Goal: Task Accomplishment & Management: Manage account settings

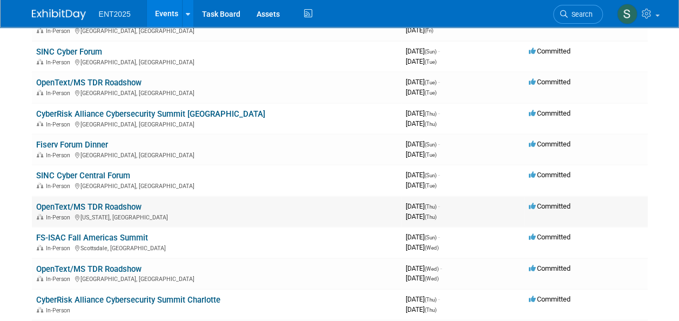
scroll to position [415, 0]
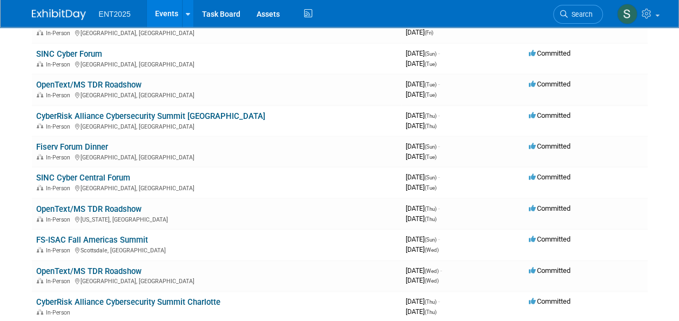
click at [69, 176] on link "SINC Cyber Central Forum" at bounding box center [83, 178] width 94 height 10
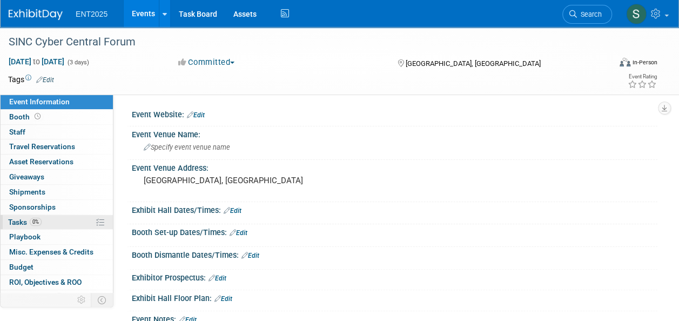
click at [22, 220] on span "Tasks 0%" at bounding box center [25, 222] width 34 height 9
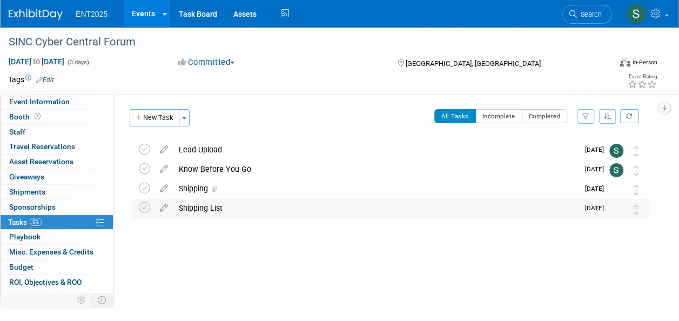
click at [194, 210] on div "Shipping List" at bounding box center [376, 208] width 405 height 18
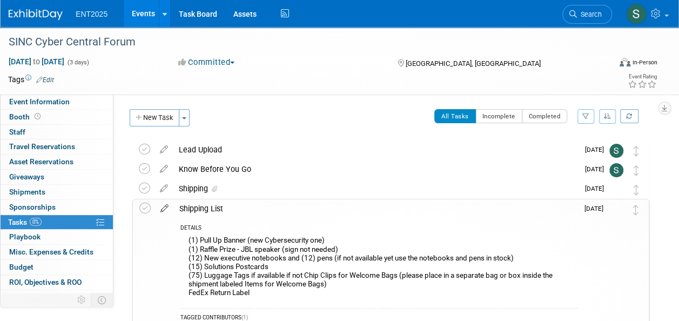
click at [164, 209] on icon at bounding box center [164, 206] width 19 height 14
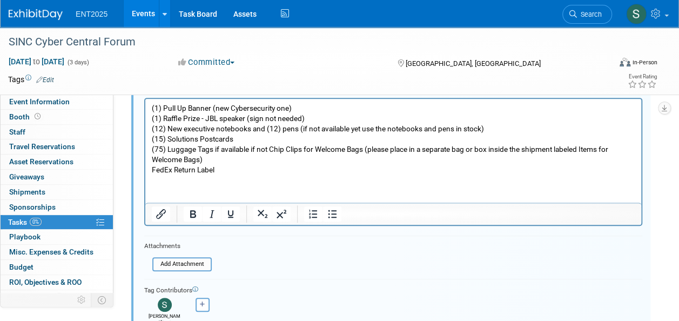
scroll to position [197, 0]
click at [190, 263] on input "file" at bounding box center [156, 263] width 110 height 12
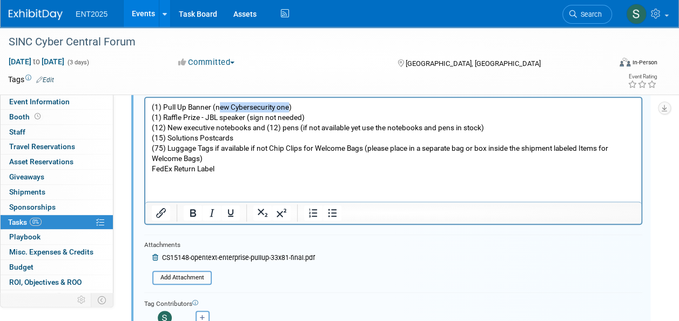
drag, startPoint x: 218, startPoint y: 106, endPoint x: 287, endPoint y: 110, distance: 69.3
click at [288, 109] on p "(1) Pull Up Banner (new Cybersecurity one) (1) Raffle Prize - JBL speaker (sign…" at bounding box center [394, 138] width 484 height 72
click at [234, 109] on p "(1) Pull Up Banner (see atachment) (1) Raffle Prize - JBL speaker (sign not nee…" at bounding box center [394, 138] width 484 height 72
click at [312, 163] on p "(1) Pull Up Banner (see attachment) (1) Raffle Prize - JBL speaker (sign not ne…" at bounding box center [394, 138] width 484 height 72
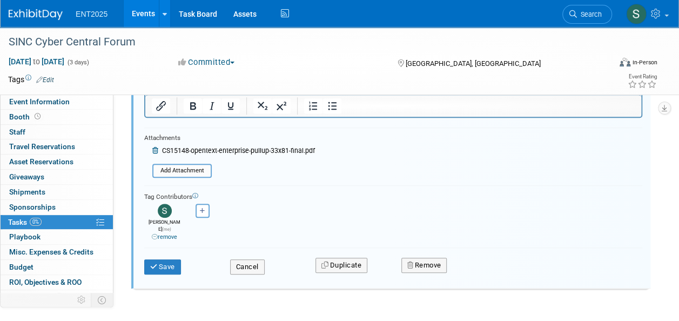
scroll to position [296, 0]
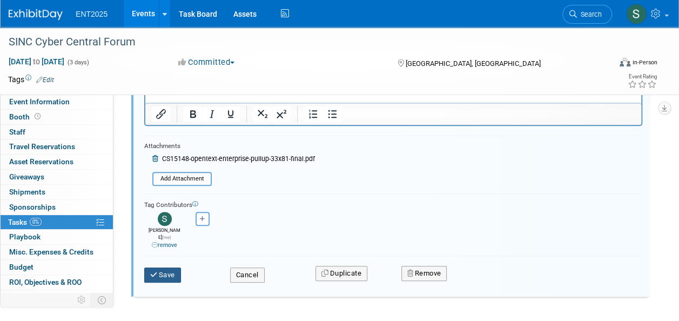
click at [165, 268] on button "Save" at bounding box center [162, 275] width 37 height 15
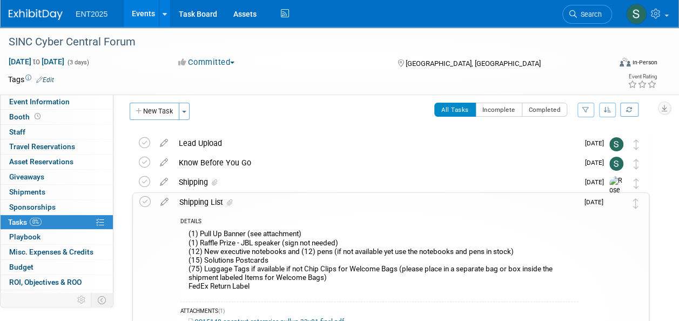
scroll to position [0, 0]
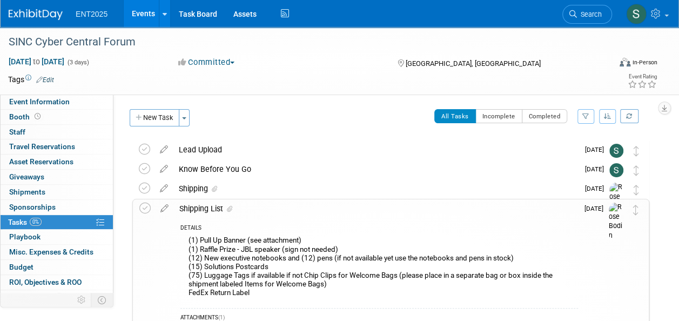
click at [143, 13] on link "Events" at bounding box center [143, 13] width 39 height 27
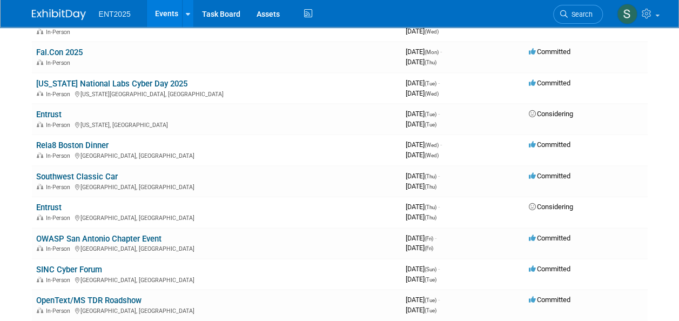
scroll to position [208, 0]
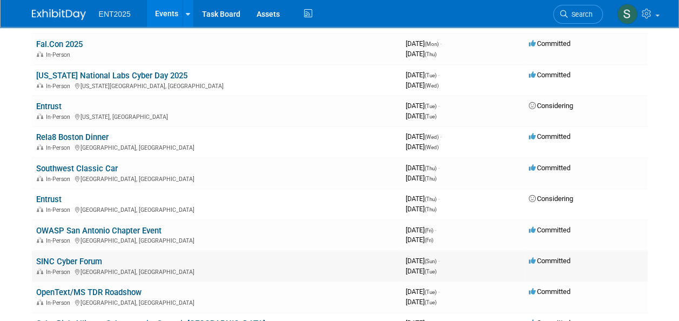
click at [83, 258] on link "SINC Cyber Forum" at bounding box center [69, 262] width 66 height 10
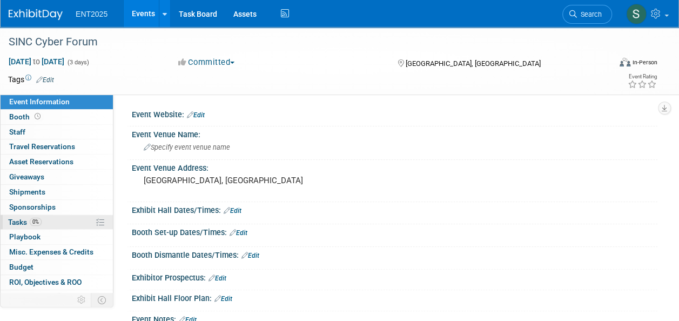
click at [19, 218] on span "Tasks 0%" at bounding box center [25, 222] width 34 height 9
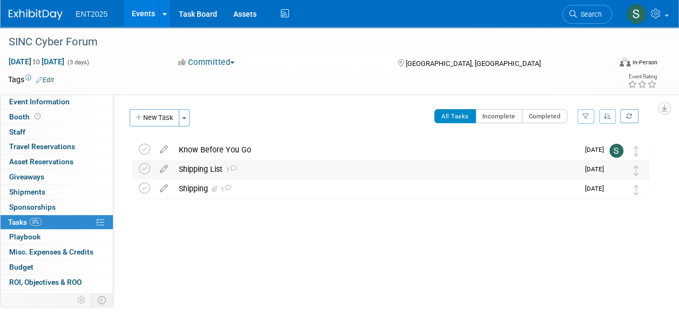
click at [210, 167] on div "Shipping List 1" at bounding box center [376, 169] width 405 height 18
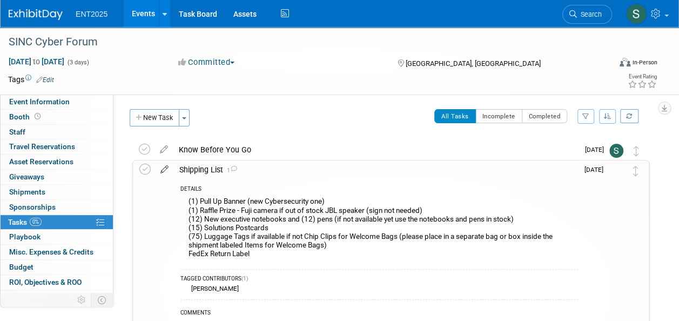
click at [163, 168] on icon at bounding box center [164, 168] width 19 height 14
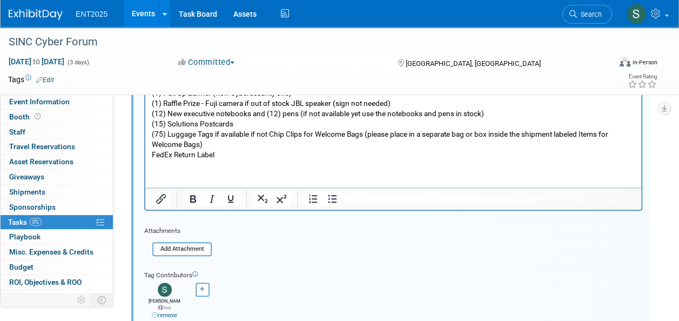
scroll to position [171, 0]
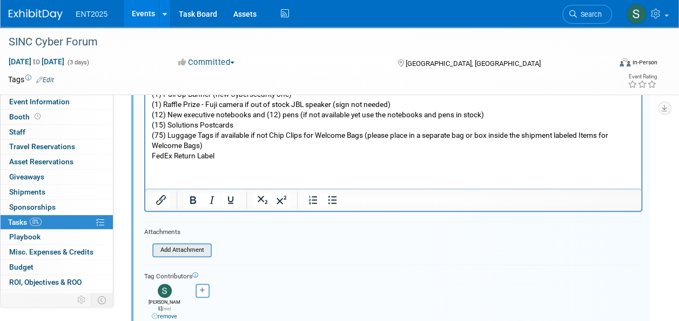
click at [191, 250] on input "file" at bounding box center [156, 250] width 110 height 12
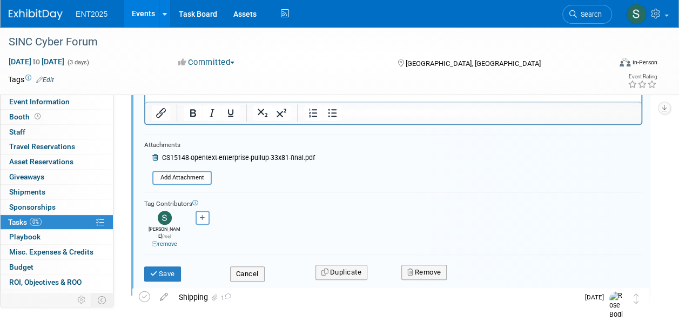
scroll to position [252, 0]
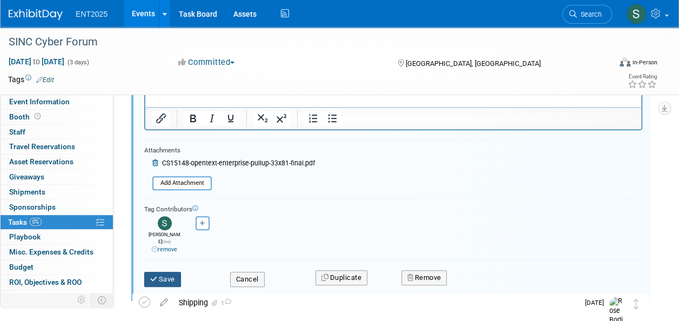
click at [160, 272] on button "Save" at bounding box center [162, 279] width 37 height 15
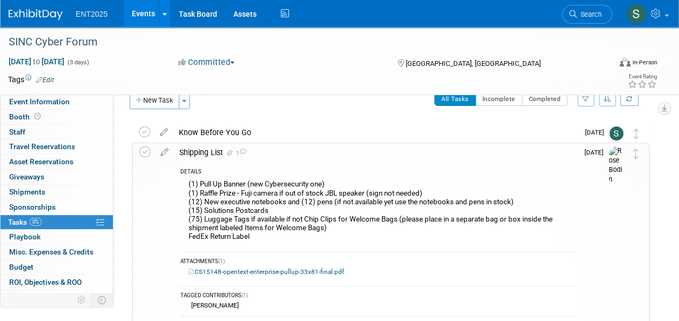
scroll to position [18, 0]
click at [164, 150] on icon at bounding box center [164, 149] width 19 height 14
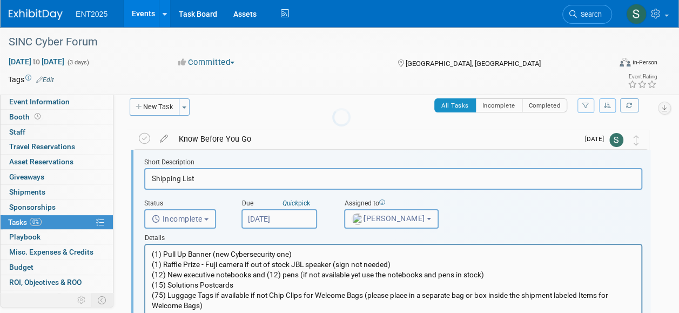
scroll to position [2, 0]
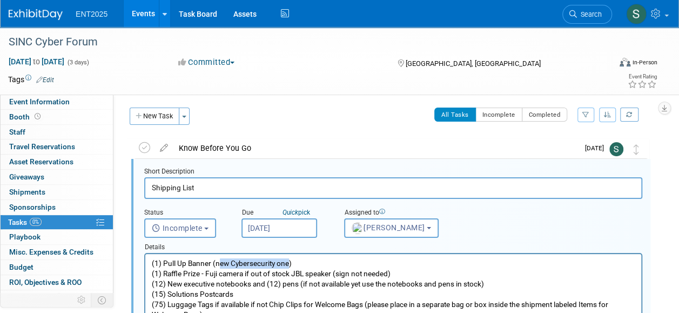
drag, startPoint x: 222, startPoint y: 263, endPoint x: 289, endPoint y: 262, distance: 67.0
click at [289, 262] on p "(1) Pull Up Banner (new Cybersecurity one) (1) Raffle Prize - Fuji camera if ou…" at bounding box center [394, 294] width 484 height 72
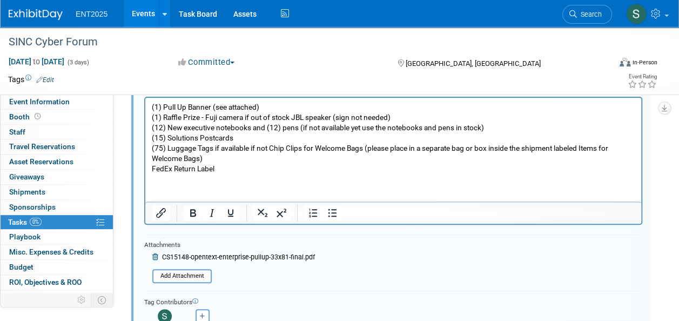
scroll to position [277, 0]
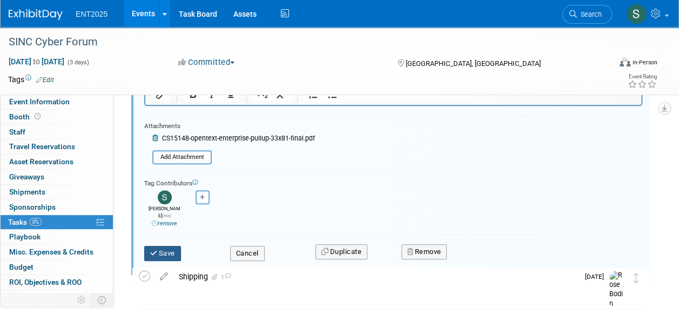
click at [169, 246] on button "Save" at bounding box center [162, 253] width 37 height 15
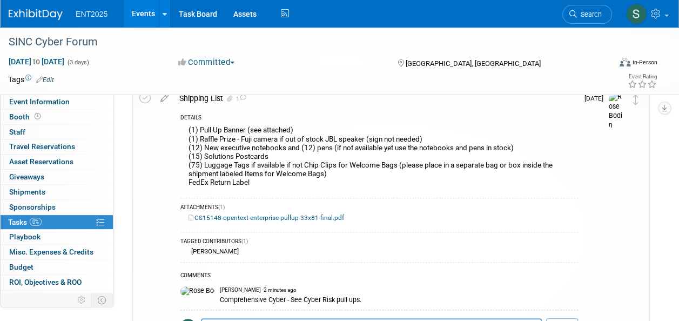
scroll to position [0, 0]
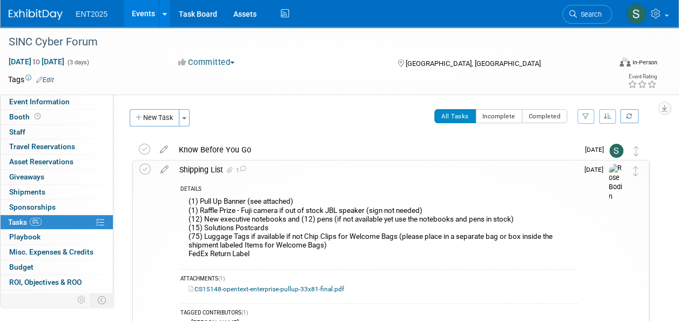
click at [191, 171] on div "Shipping List 1" at bounding box center [376, 170] width 404 height 18
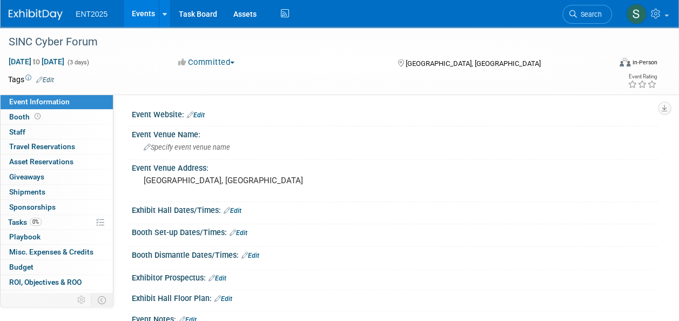
click at [140, 9] on link "Events" at bounding box center [143, 13] width 39 height 27
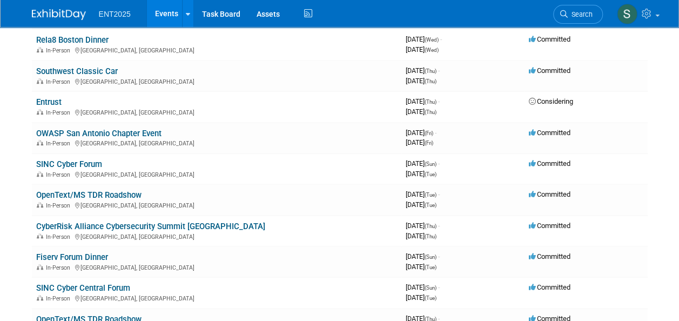
scroll to position [306, 0]
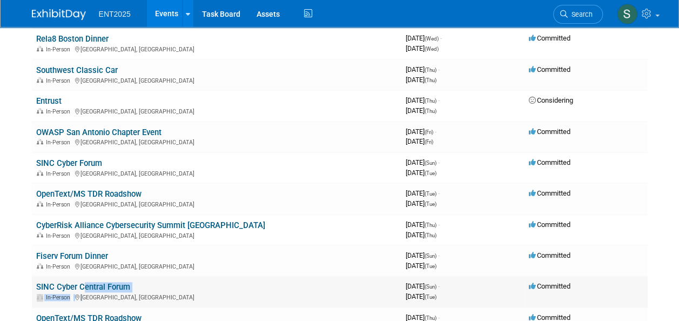
click at [81, 293] on td "SINC Cyber Central Forum In-Person [GEOGRAPHIC_DATA], [GEOGRAPHIC_DATA]" at bounding box center [217, 291] width 370 height 31
drag, startPoint x: 81, startPoint y: 293, endPoint x: 56, endPoint y: 285, distance: 26.2
click at [56, 285] on link "SINC Cyber Central Forum" at bounding box center [83, 287] width 94 height 10
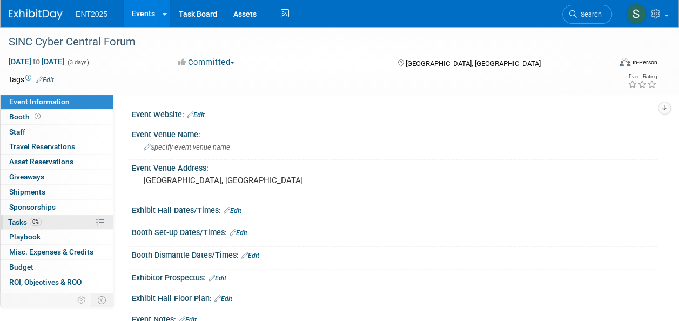
click at [19, 221] on span "Tasks 0%" at bounding box center [25, 222] width 34 height 9
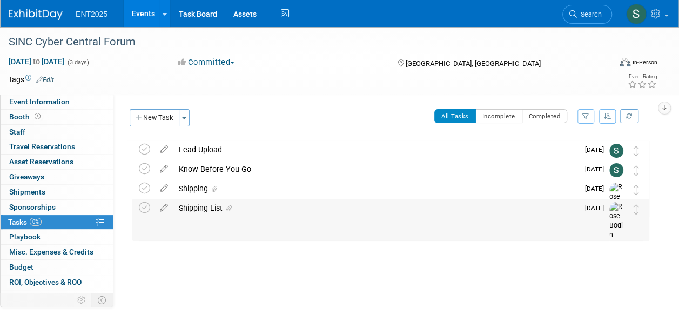
click at [204, 208] on div "Shipping List" at bounding box center [376, 208] width 405 height 18
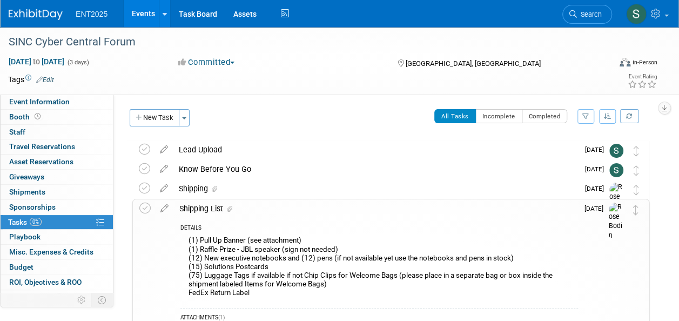
click at [141, 13] on link "Events" at bounding box center [143, 13] width 39 height 27
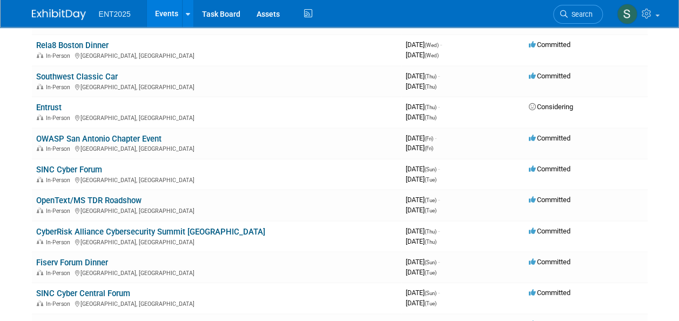
scroll to position [338, 0]
